Goal: Find specific page/section: Find specific page/section

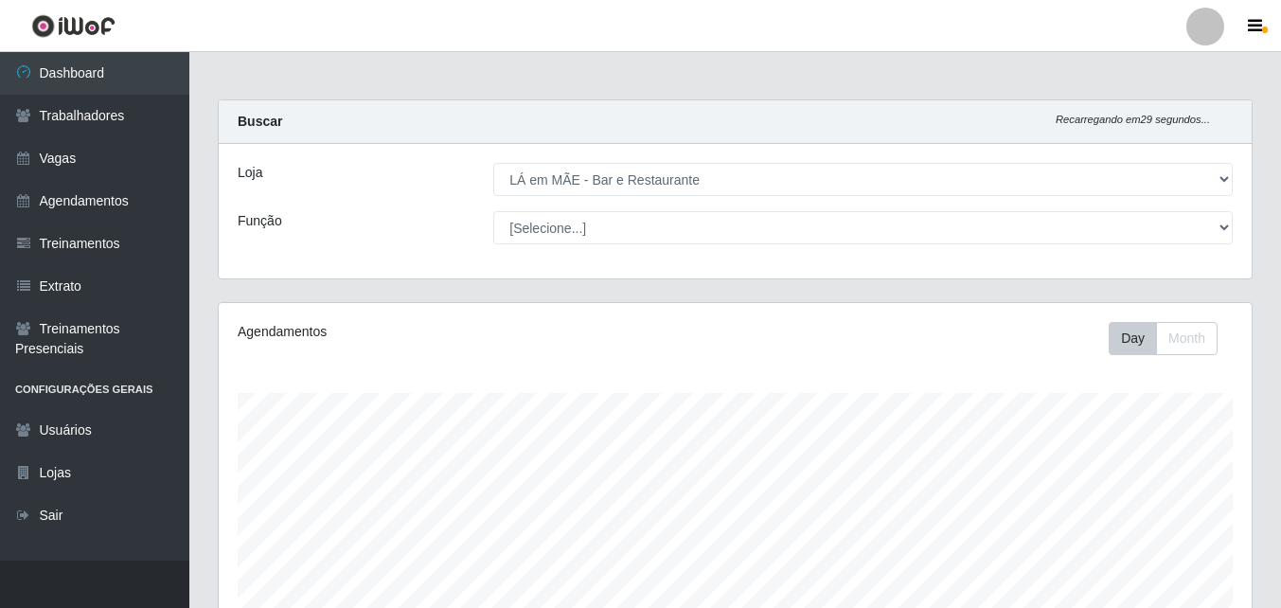
select select "265"
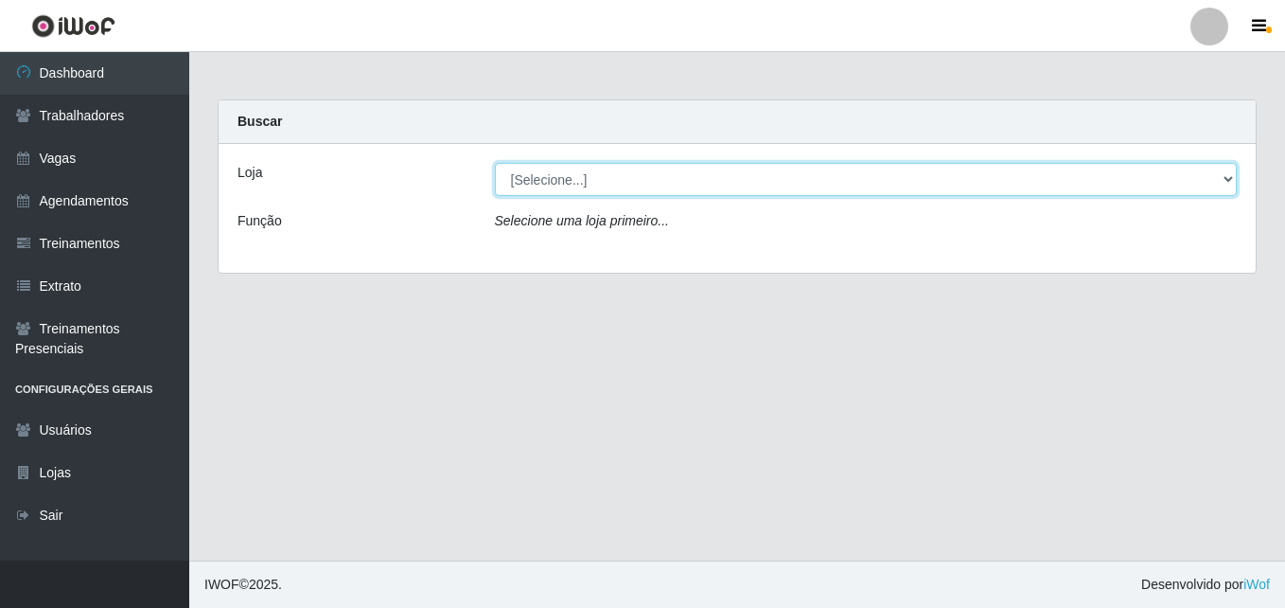
click at [667, 192] on select "[Selecione...] LÁ em MÃE - Bar e Restaurante" at bounding box center [866, 179] width 743 height 33
select select "265"
click at [495, 163] on select "[Selecione...] LÁ em MÃE - Bar e Restaurante" at bounding box center [866, 179] width 743 height 33
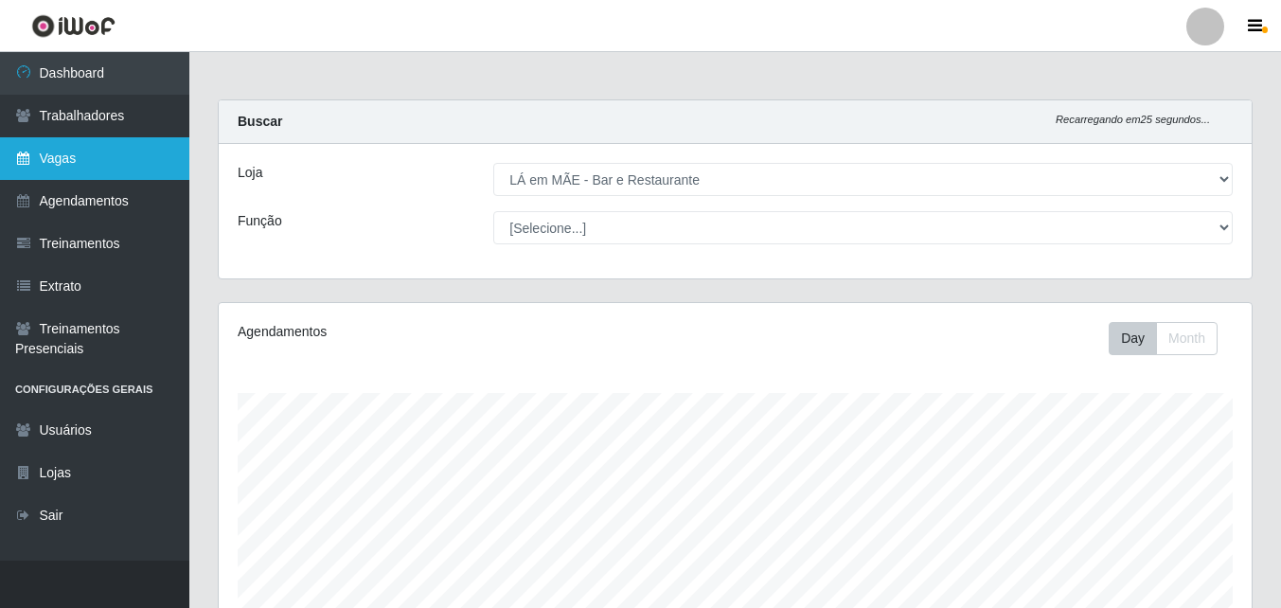
click at [52, 158] on link "Vagas" at bounding box center [94, 158] width 189 height 43
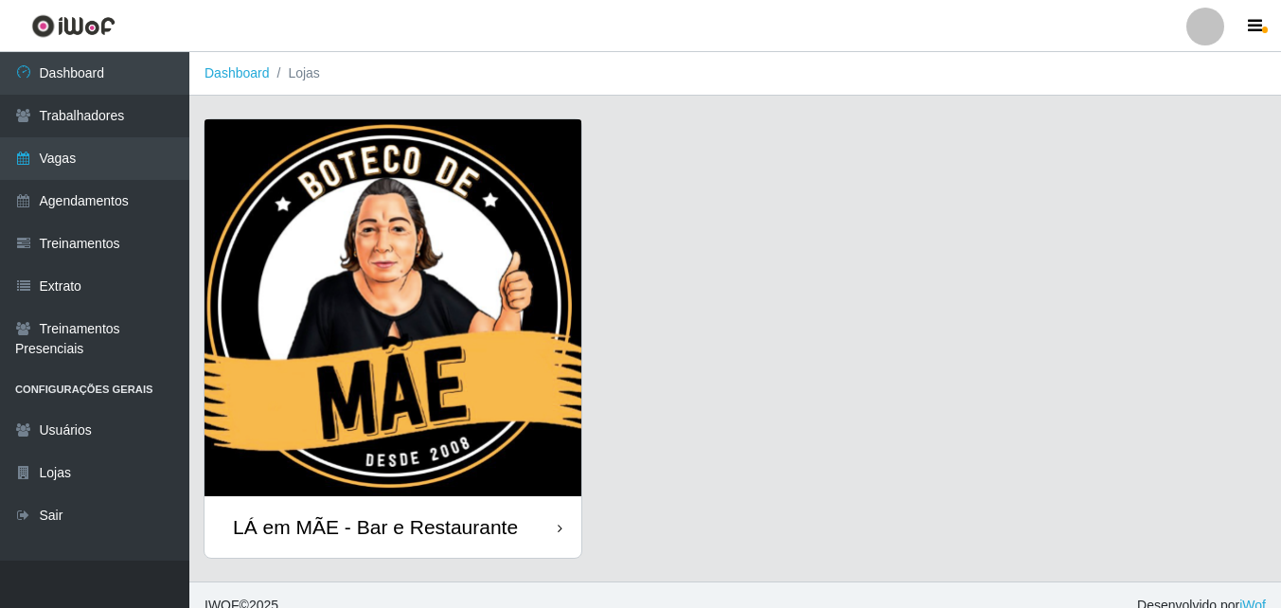
click at [478, 527] on div "LÁ em MÃE - Bar e Restaurante" at bounding box center [375, 527] width 285 height 24
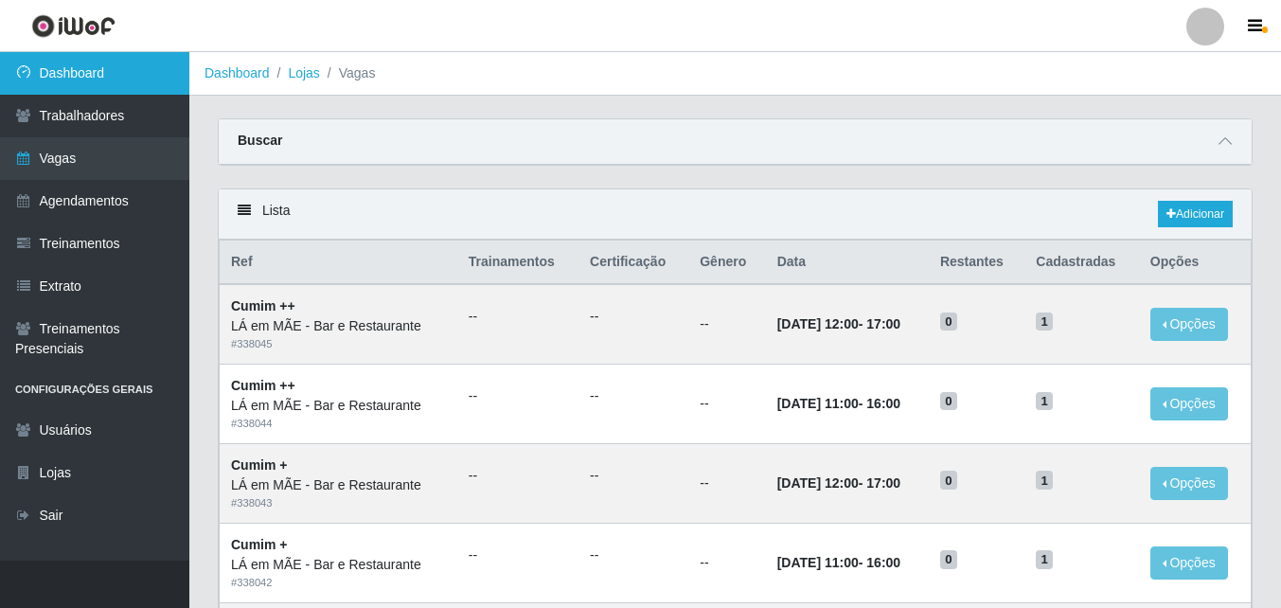
click at [113, 75] on link "Dashboard" at bounding box center [94, 73] width 189 height 43
